Goal: Go to known website: Access a specific website the user already knows

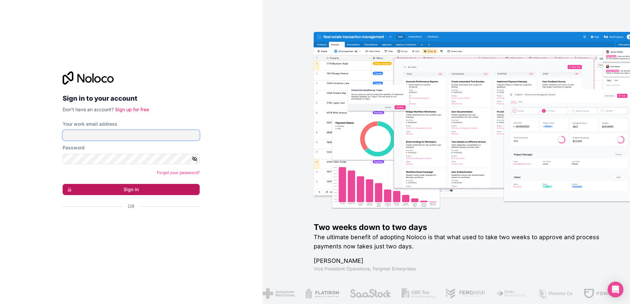
type input "[EMAIL_ADDRESS][DOMAIN_NAME]"
click at [109, 186] on button "Sign in" at bounding box center [131, 189] width 137 height 11
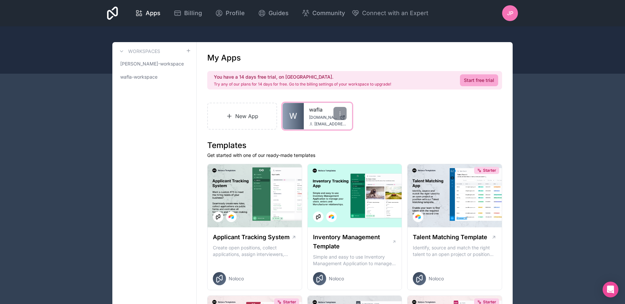
click at [317, 116] on span "[DOMAIN_NAME]" at bounding box center [323, 117] width 28 height 5
